Goal: Task Accomplishment & Management: Use online tool/utility

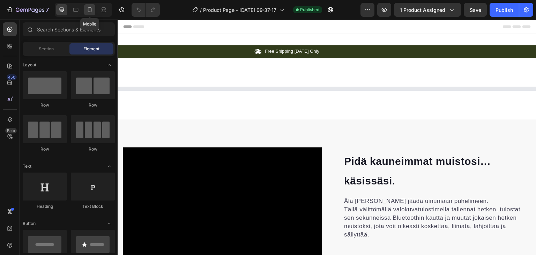
click at [90, 9] on icon at bounding box center [89, 9] width 7 height 7
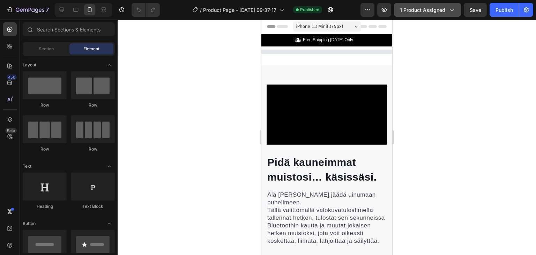
click at [425, 8] on span "1 product assigned" at bounding box center [422, 9] width 45 height 7
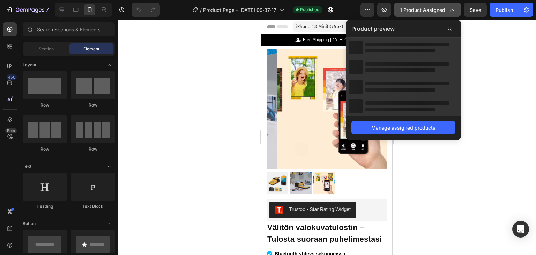
drag, startPoint x: 425, startPoint y: 8, endPoint x: 65, endPoint y: 133, distance: 381.0
click at [425, 8] on span "1 product assigned" at bounding box center [422, 9] width 45 height 7
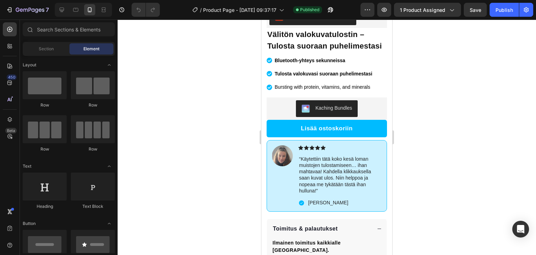
scroll to position [194, 0]
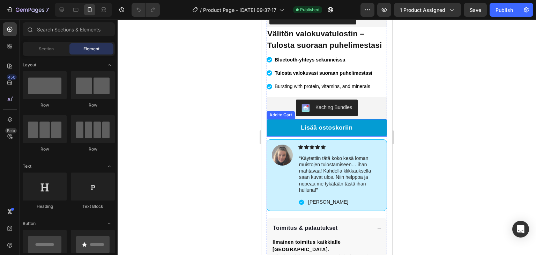
click at [280, 131] on button "Lisää ostoskoriin" at bounding box center [327, 127] width 120 height 17
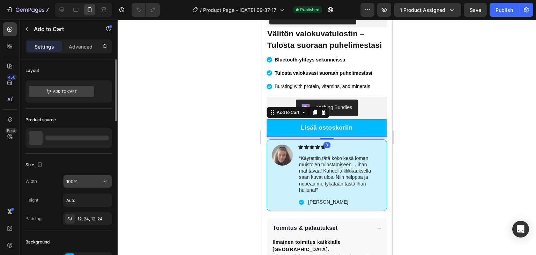
scroll to position [58, 0]
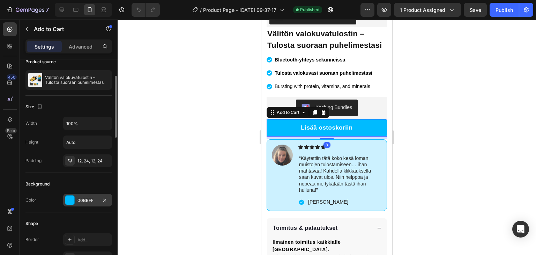
click at [83, 202] on div "00BBFF" at bounding box center [87, 200] width 20 height 6
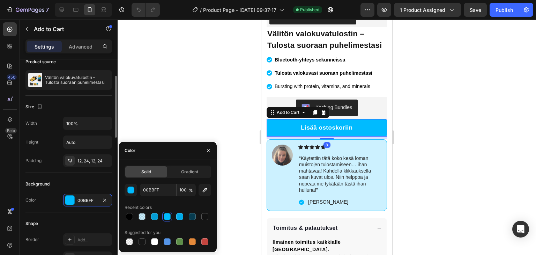
click at [155, 180] on div "Solid Gradient 00BBFF 100 % Recent colors Suggested for you" at bounding box center [168, 205] width 87 height 81
click at [148, 190] on input "00BBFF" at bounding box center [158, 189] width 36 height 13
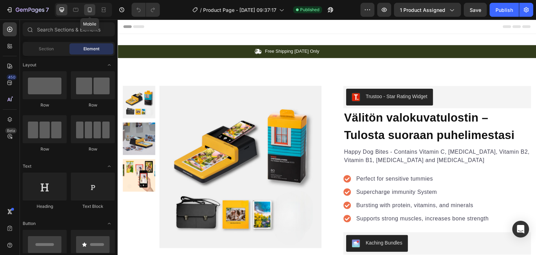
click at [90, 12] on icon at bounding box center [90, 9] width 4 height 5
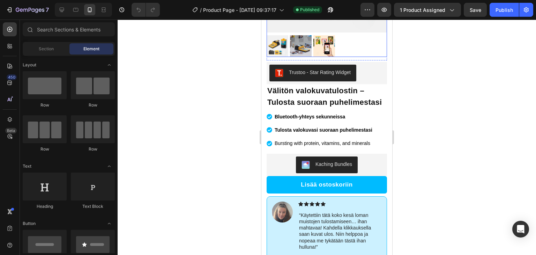
scroll to position [155, 0]
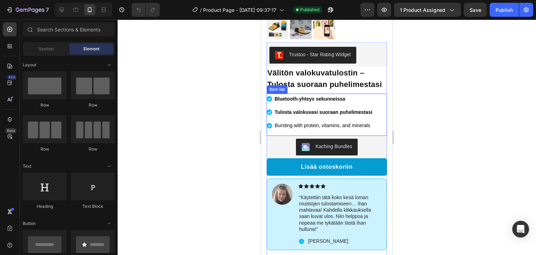
click at [277, 174] on button "Lisää ostoskoriin" at bounding box center [327, 166] width 120 height 17
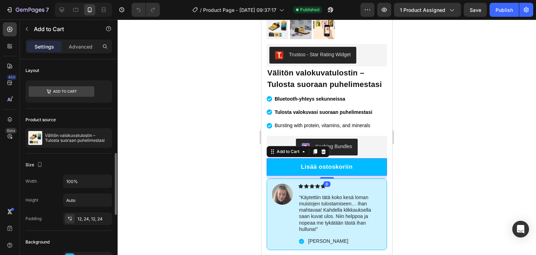
scroll to position [73, 0]
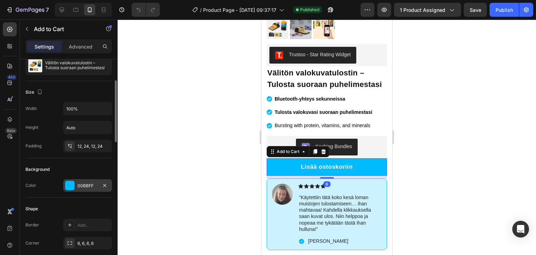
click at [87, 182] on div "00BBFF" at bounding box center [87, 185] width 20 height 6
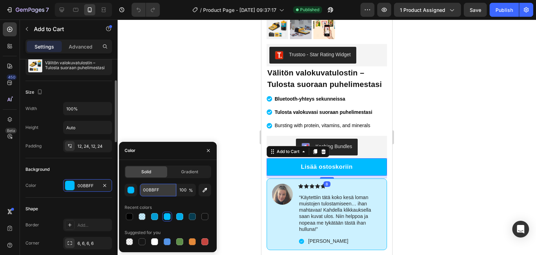
click at [152, 194] on input "00BBFF" at bounding box center [158, 189] width 36 height 13
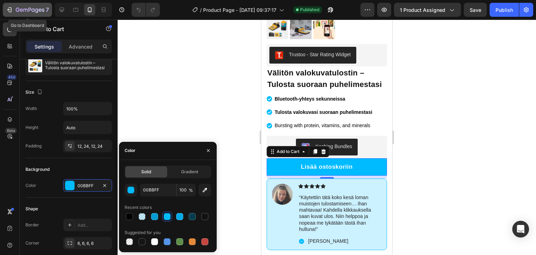
click at [18, 12] on icon "button" at bounding box center [30, 10] width 29 height 6
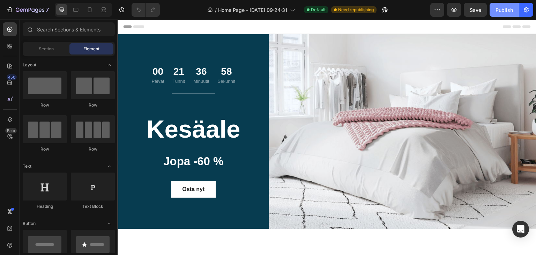
click at [492, 11] on button "Publish" at bounding box center [503, 10] width 29 height 14
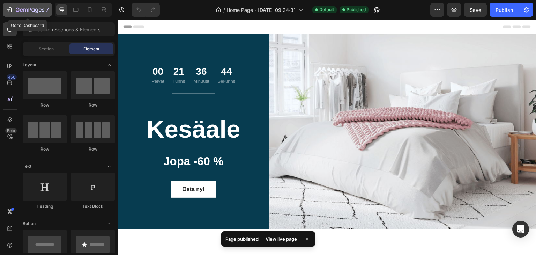
click at [31, 14] on div "7" at bounding box center [32, 10] width 33 height 8
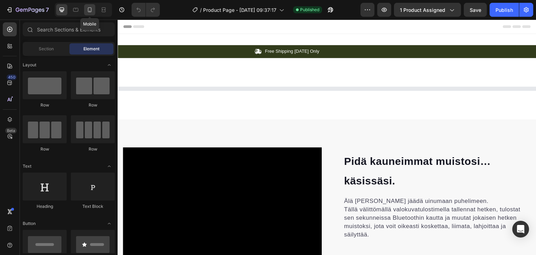
click at [93, 9] on div at bounding box center [89, 9] width 11 height 11
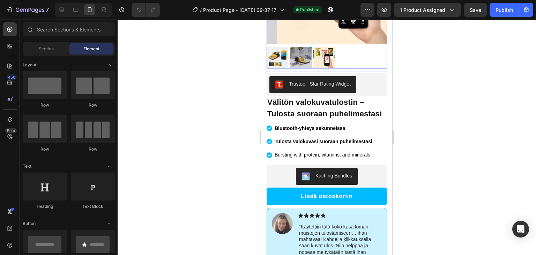
scroll to position [128, 0]
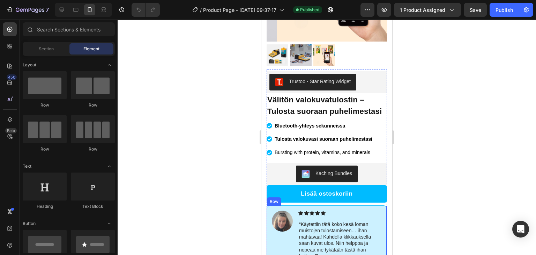
click at [283, 253] on div "Image" at bounding box center [282, 240] width 21 height 61
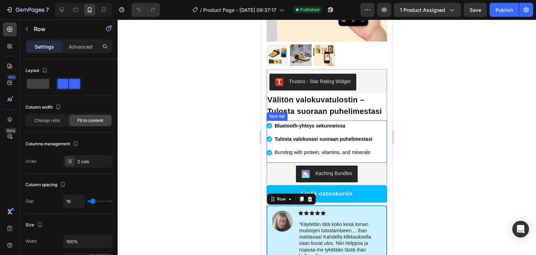
click at [298, 155] on span "Bursting with protein, vitamins, and minerals" at bounding box center [323, 152] width 96 height 6
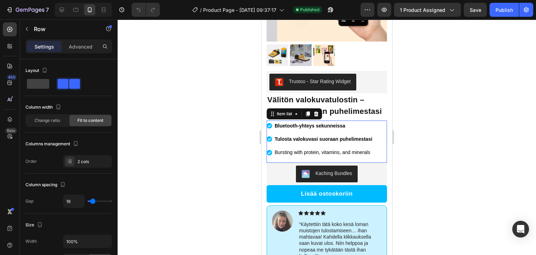
click at [298, 155] on span "Bursting with protein, vitamins, and minerals" at bounding box center [323, 152] width 96 height 6
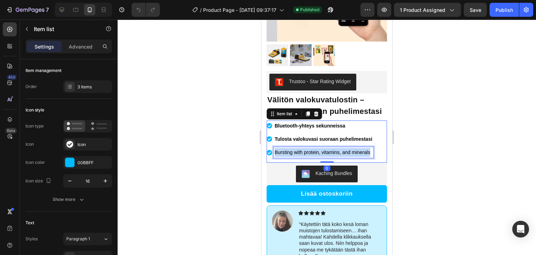
click at [298, 155] on span "Bursting with protein, vitamins, and minerals" at bounding box center [323, 152] width 96 height 6
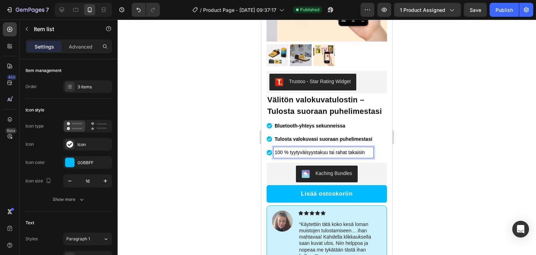
click at [285, 155] on span "100 % tyytyväisyystakuu tai rahat takaisin" at bounding box center [320, 152] width 90 height 6
click at [285, 155] on span "100% tyytyväisyystakuu tai rahat takaisin" at bounding box center [319, 152] width 89 height 6
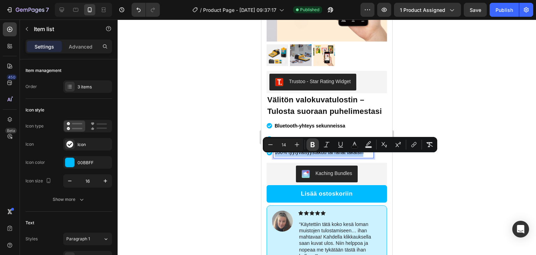
click at [313, 143] on icon "Editor contextual toolbar" at bounding box center [312, 144] width 7 height 7
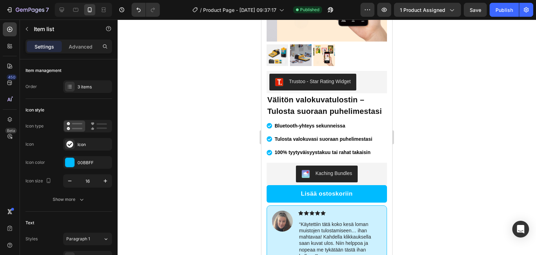
click at [347, 155] on strong "100% tyytyväisyystakuu tai rahat takaisin" at bounding box center [323, 152] width 96 height 6
click at [405, 159] on div at bounding box center [327, 137] width 418 height 235
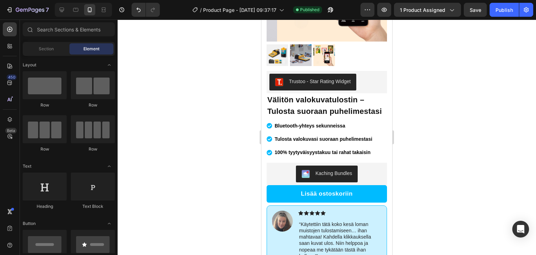
click at [359, 155] on strong "100% tyytyväisyystakuu tai rahat takaisin" at bounding box center [323, 152] width 96 height 6
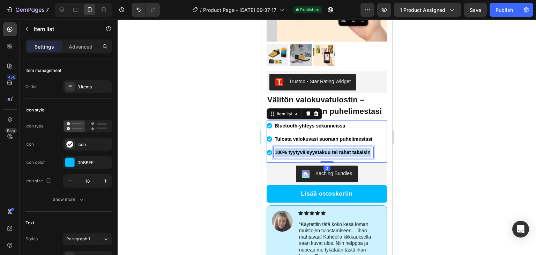
click at [359, 155] on strong "100% tyytyväisyystakuu tai rahat takaisin" at bounding box center [323, 152] width 96 height 6
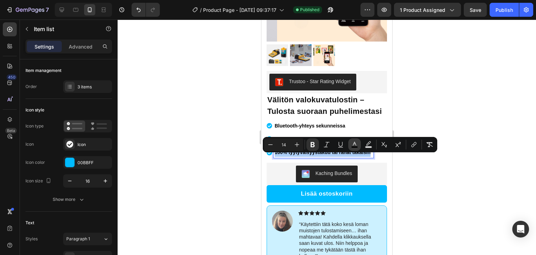
click at [353, 145] on icon "Editor contextual toolbar" at bounding box center [354, 144] width 7 height 7
type input "000000"
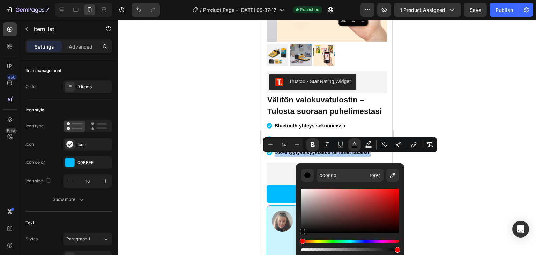
click at [427, 98] on div at bounding box center [327, 137] width 418 height 235
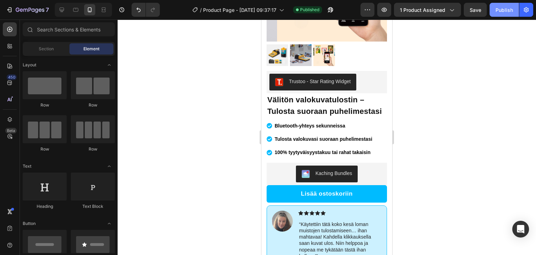
click at [496, 14] on button "Publish" at bounding box center [503, 10] width 29 height 14
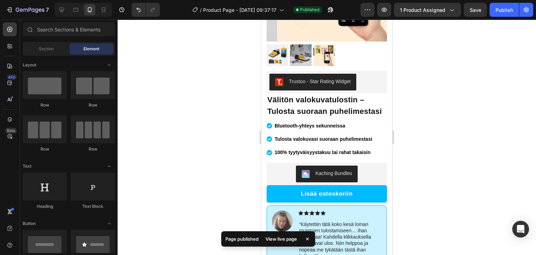
click at [185, 154] on div at bounding box center [327, 137] width 418 height 235
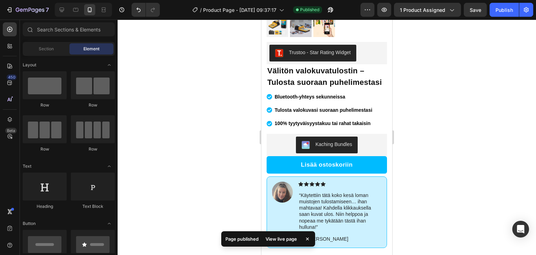
scroll to position [125, 0]
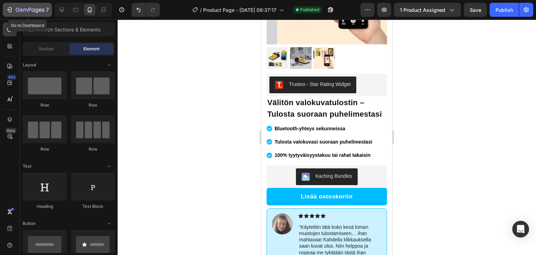
click at [31, 13] on icon "button" at bounding box center [30, 10] width 29 height 6
